Goal: Check status

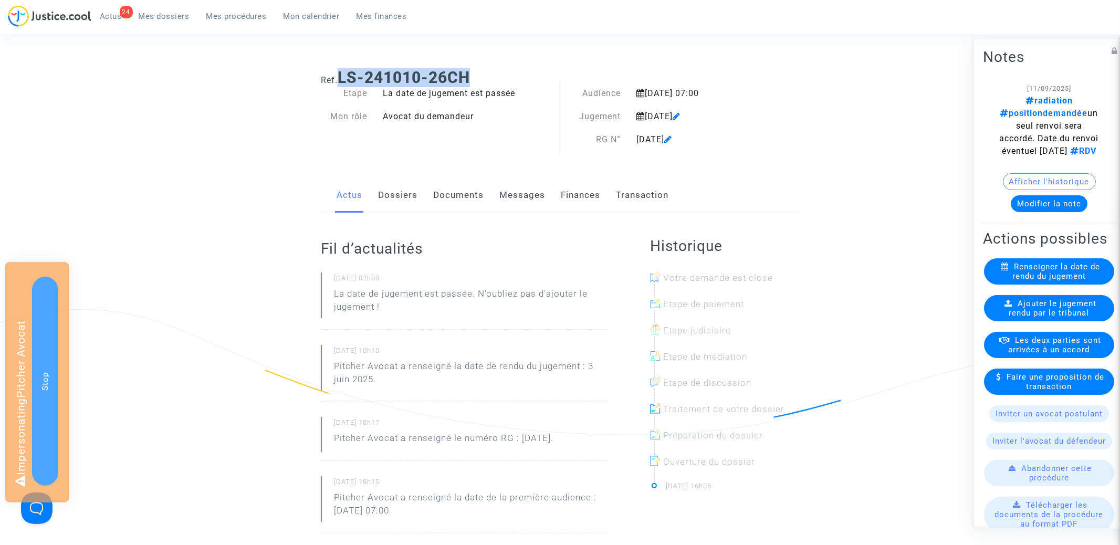
drag, startPoint x: 342, startPoint y: 75, endPoint x: 489, endPoint y: 75, distance: 146.5
click at [489, 75] on h1 "Ref. LS-241010-26CH" at bounding box center [560, 77] width 478 height 19
copy b "LS-241010-26CH"
